Goal: Information Seeking & Learning: Learn about a topic

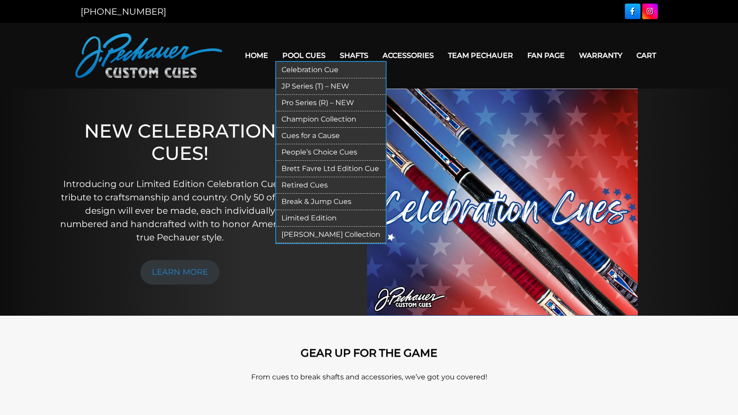
click at [302, 88] on link "JP Series (T) – NEW" at bounding box center [331, 86] width 110 height 16
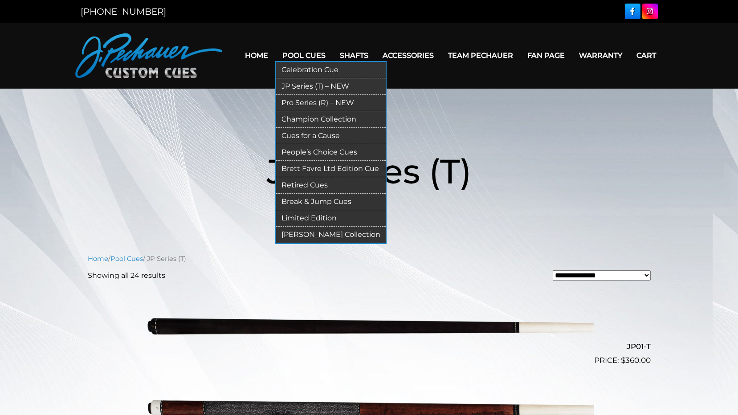
click at [308, 181] on link "Retired Cues" at bounding box center [331, 185] width 110 height 16
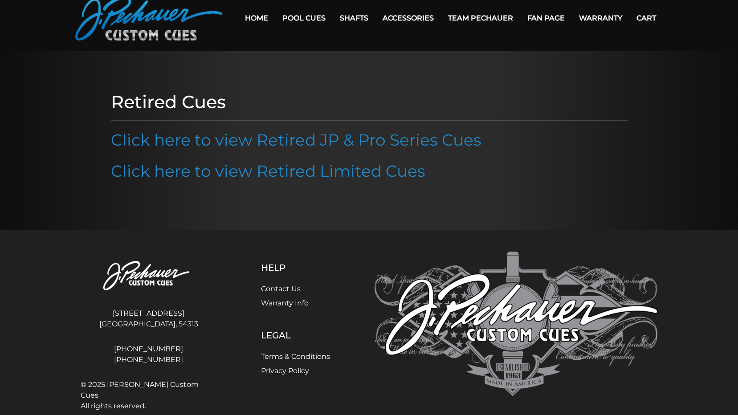
scroll to position [55, 0]
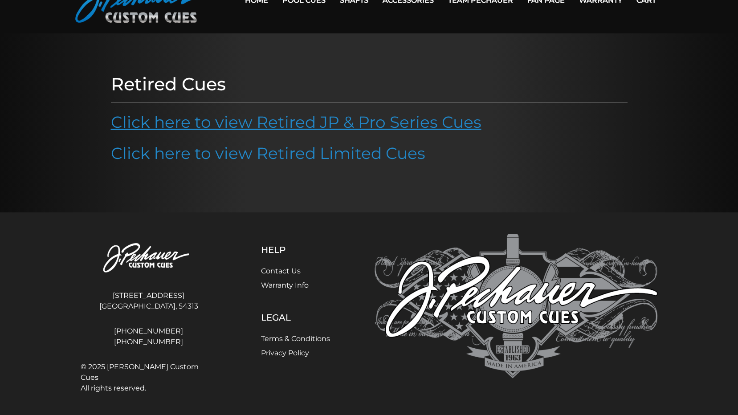
click at [341, 130] on link "Click here to view Retired JP & Pro Series Cues" at bounding box center [296, 122] width 370 height 20
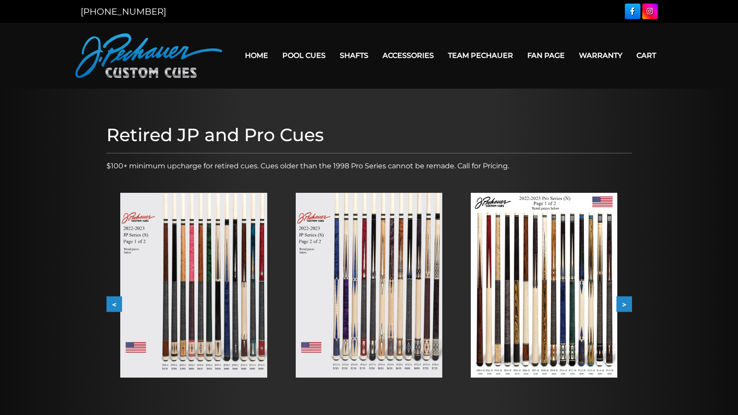
click at [180, 277] on img at bounding box center [193, 285] width 146 height 185
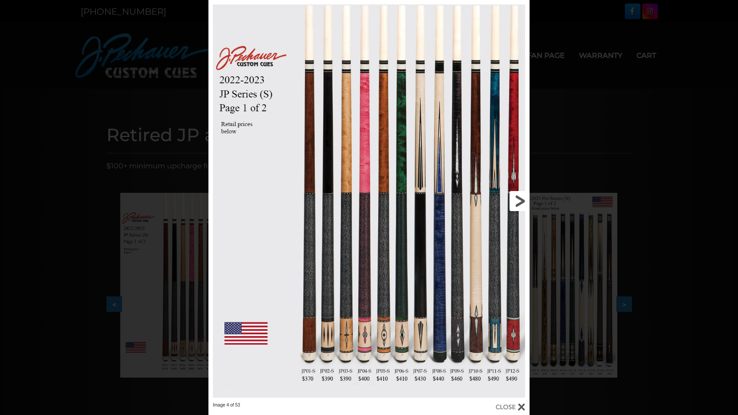
click at [519, 201] on link at bounding box center [457, 201] width 144 height 402
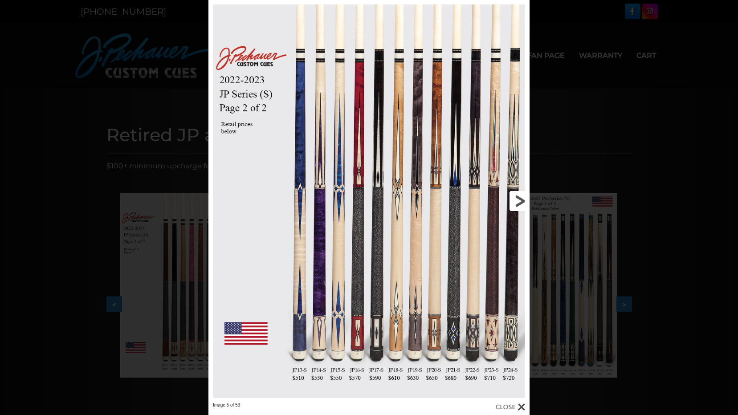
click at [519, 201] on link at bounding box center [457, 201] width 144 height 402
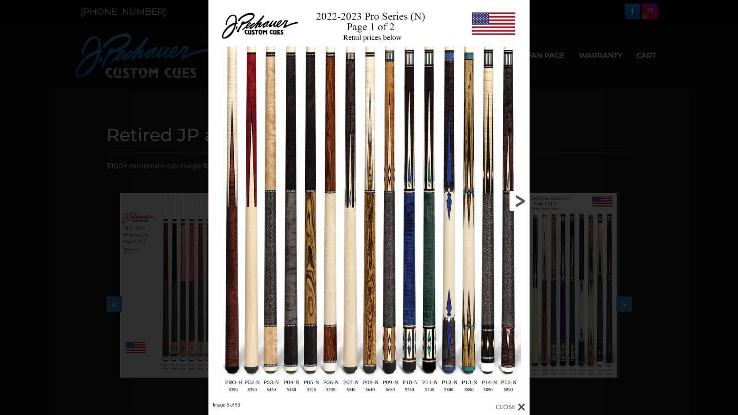
click at [426, 247] on link at bounding box center [457, 201] width 144 height 402
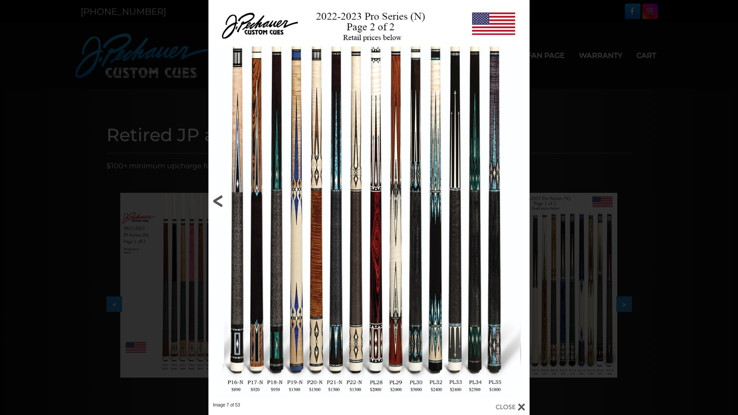
click at [216, 190] on link at bounding box center [280, 201] width 144 height 402
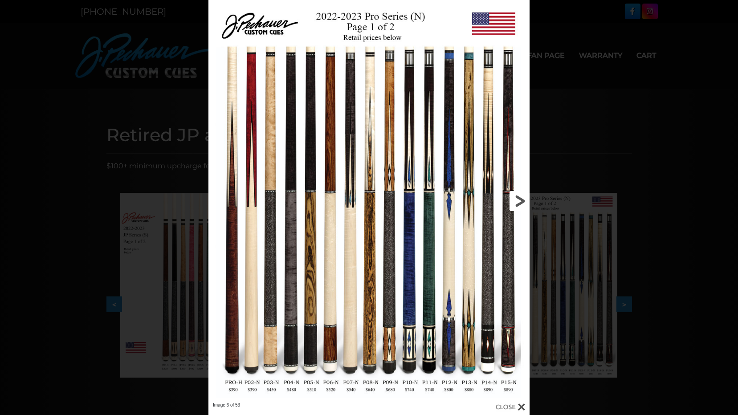
click at [519, 201] on link at bounding box center [457, 201] width 144 height 402
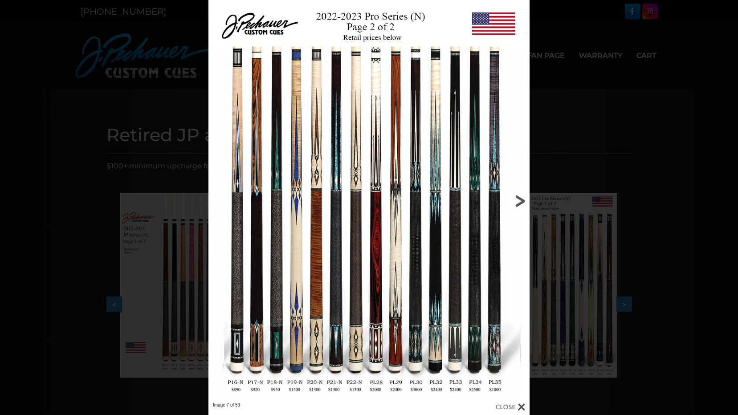
click at [519, 201] on link at bounding box center [457, 201] width 144 height 402
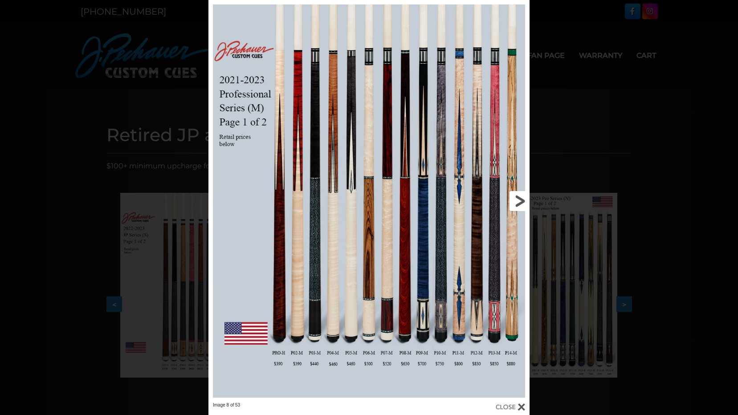
click at [519, 201] on link at bounding box center [457, 201] width 144 height 402
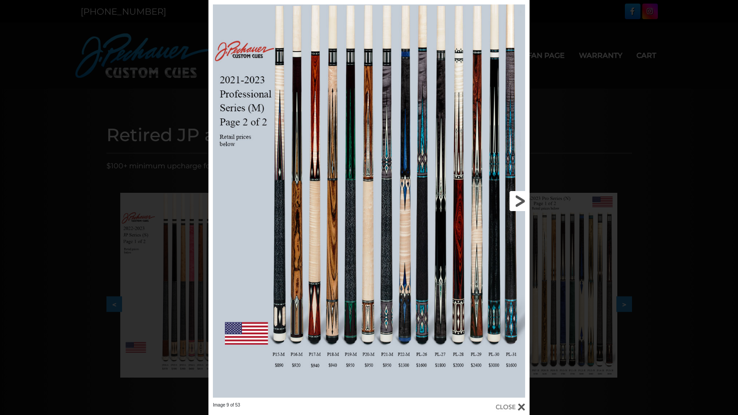
click at [519, 201] on link at bounding box center [457, 201] width 144 height 402
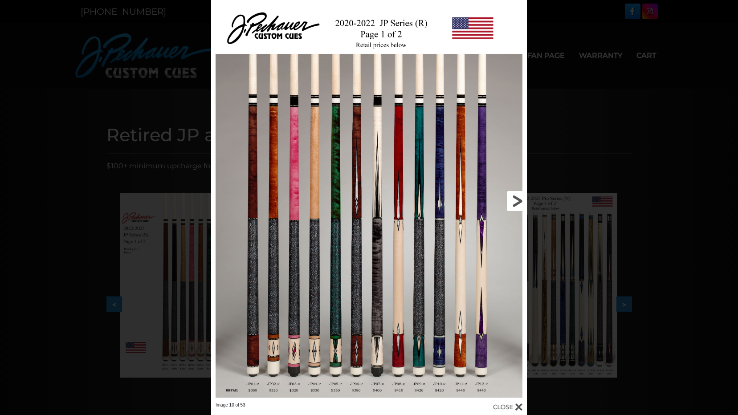
click at [517, 200] on link at bounding box center [456, 201] width 142 height 402
